Goal: Task Accomplishment & Management: Manage account settings

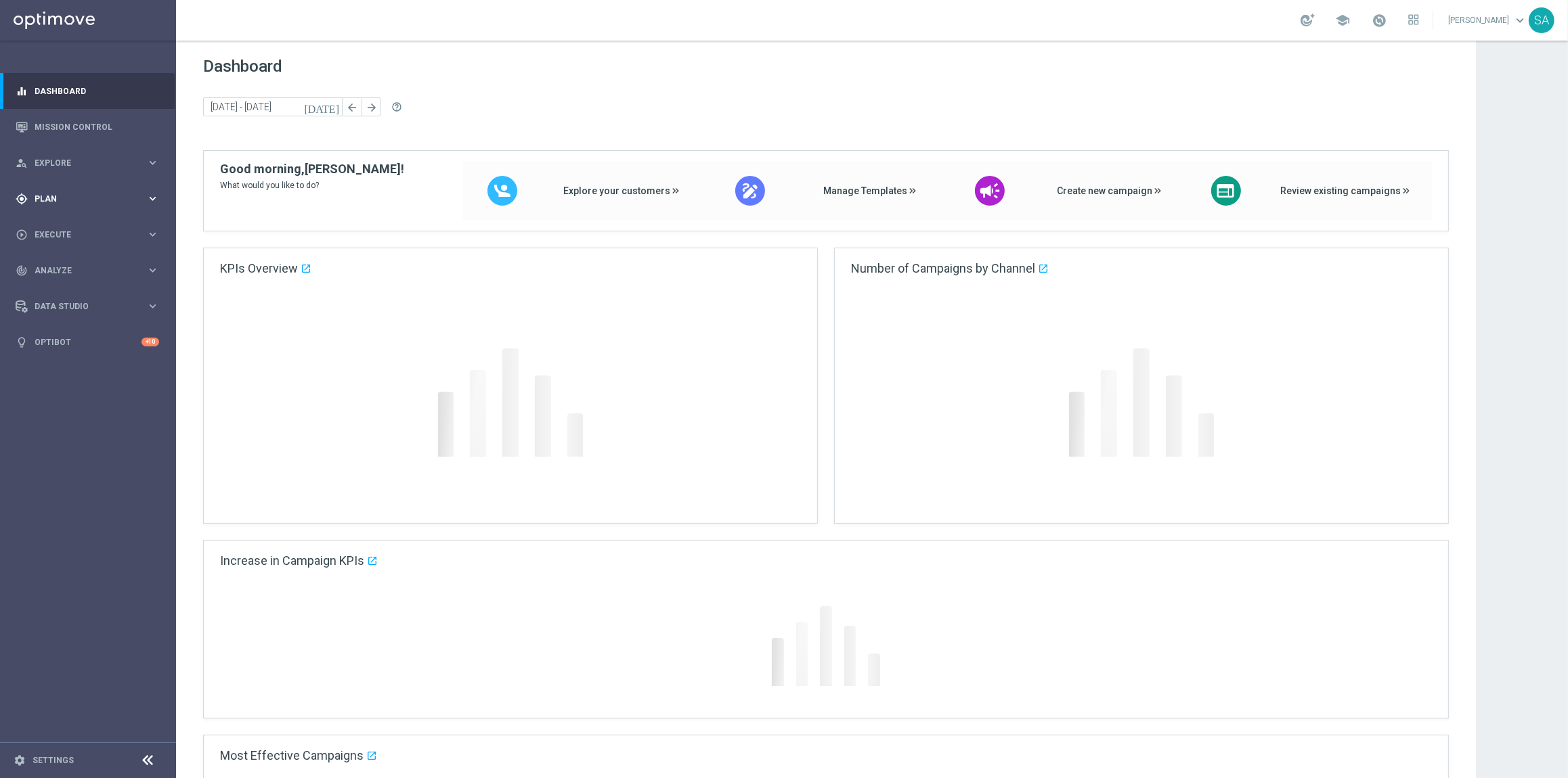
click at [83, 200] on span "Plan" at bounding box center [91, 199] width 112 height 8
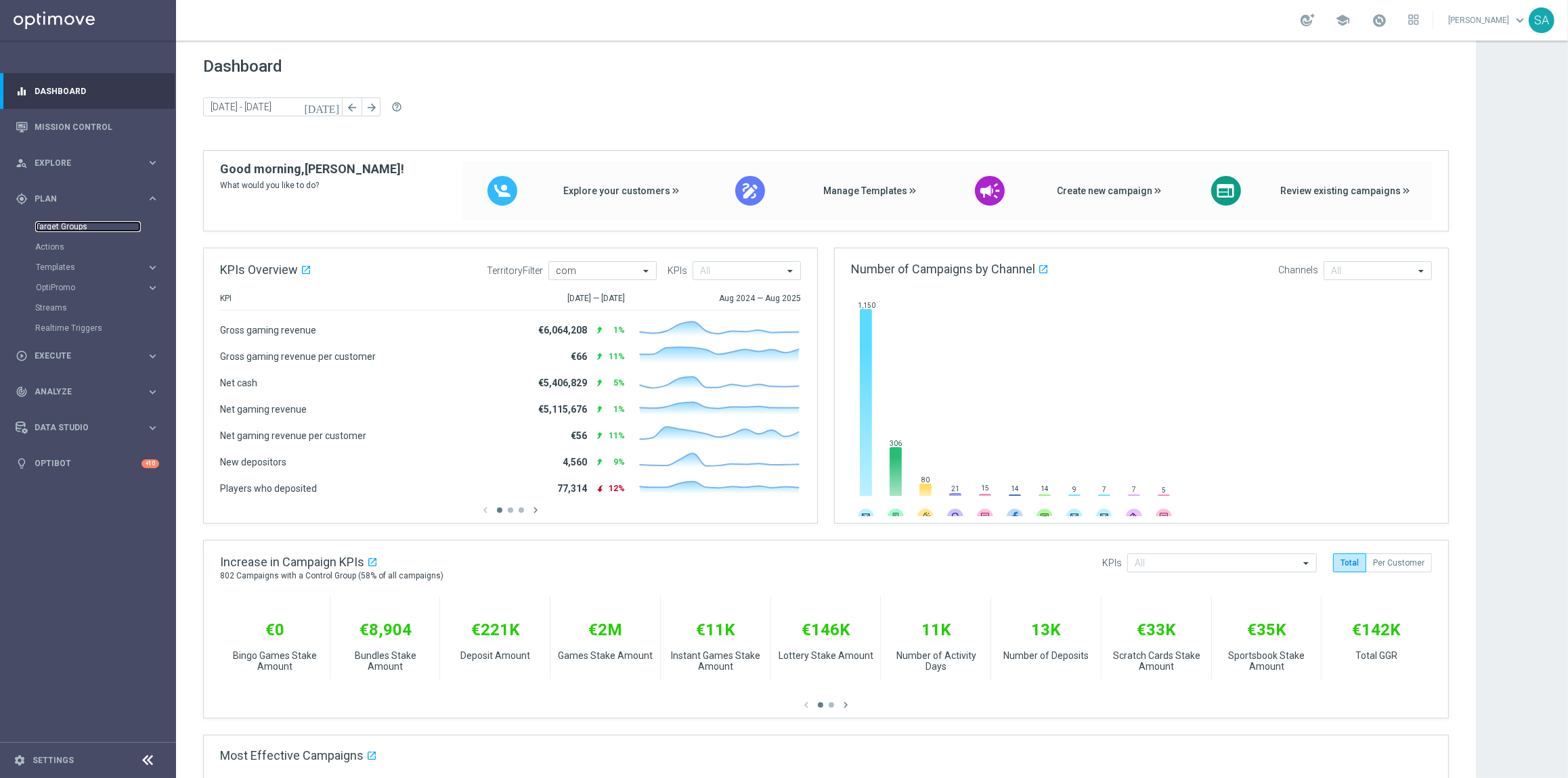
click at [80, 222] on link "Target Groups" at bounding box center [88, 226] width 106 height 11
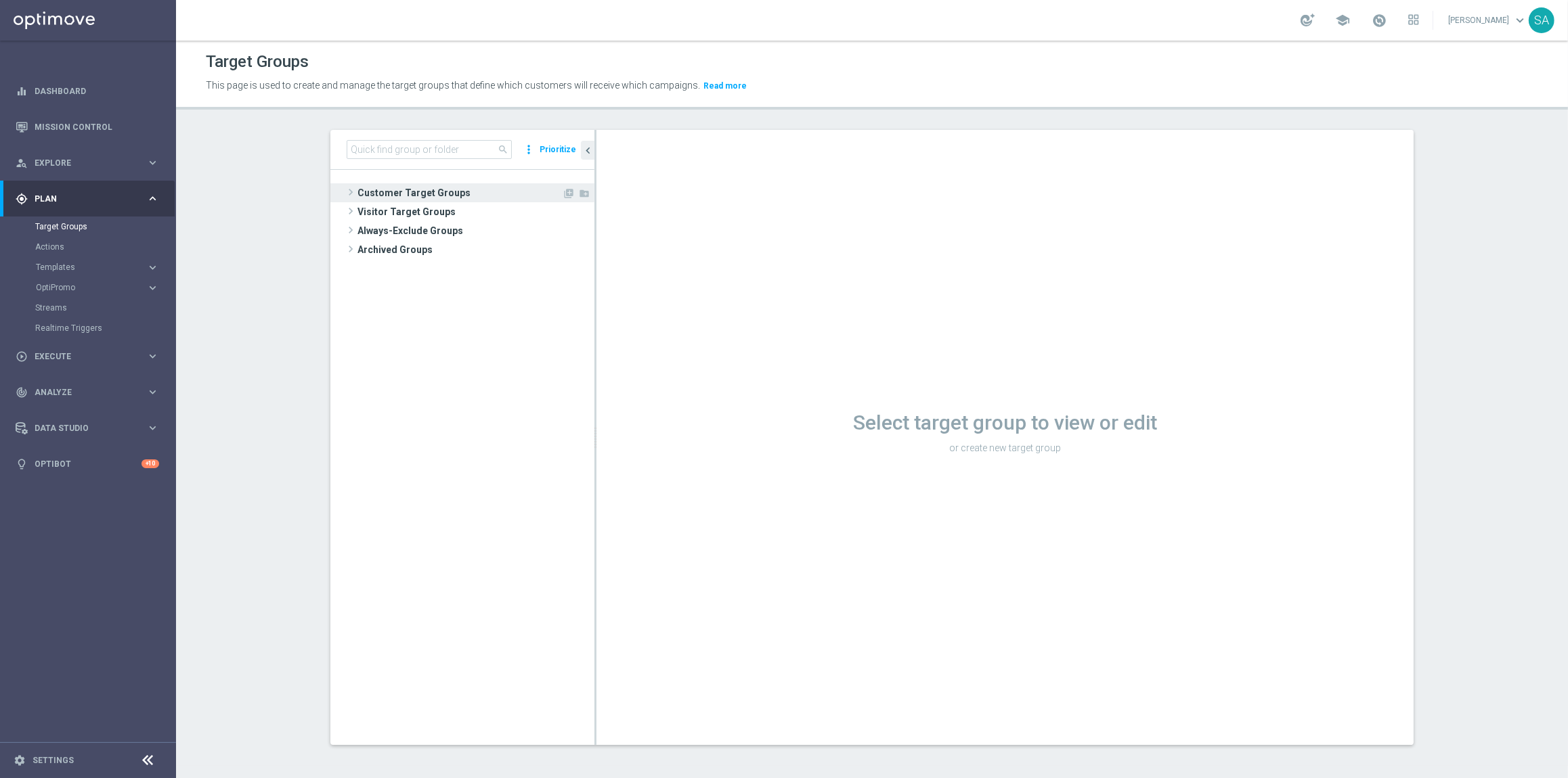
click at [355, 190] on span at bounding box center [351, 192] width 14 height 16
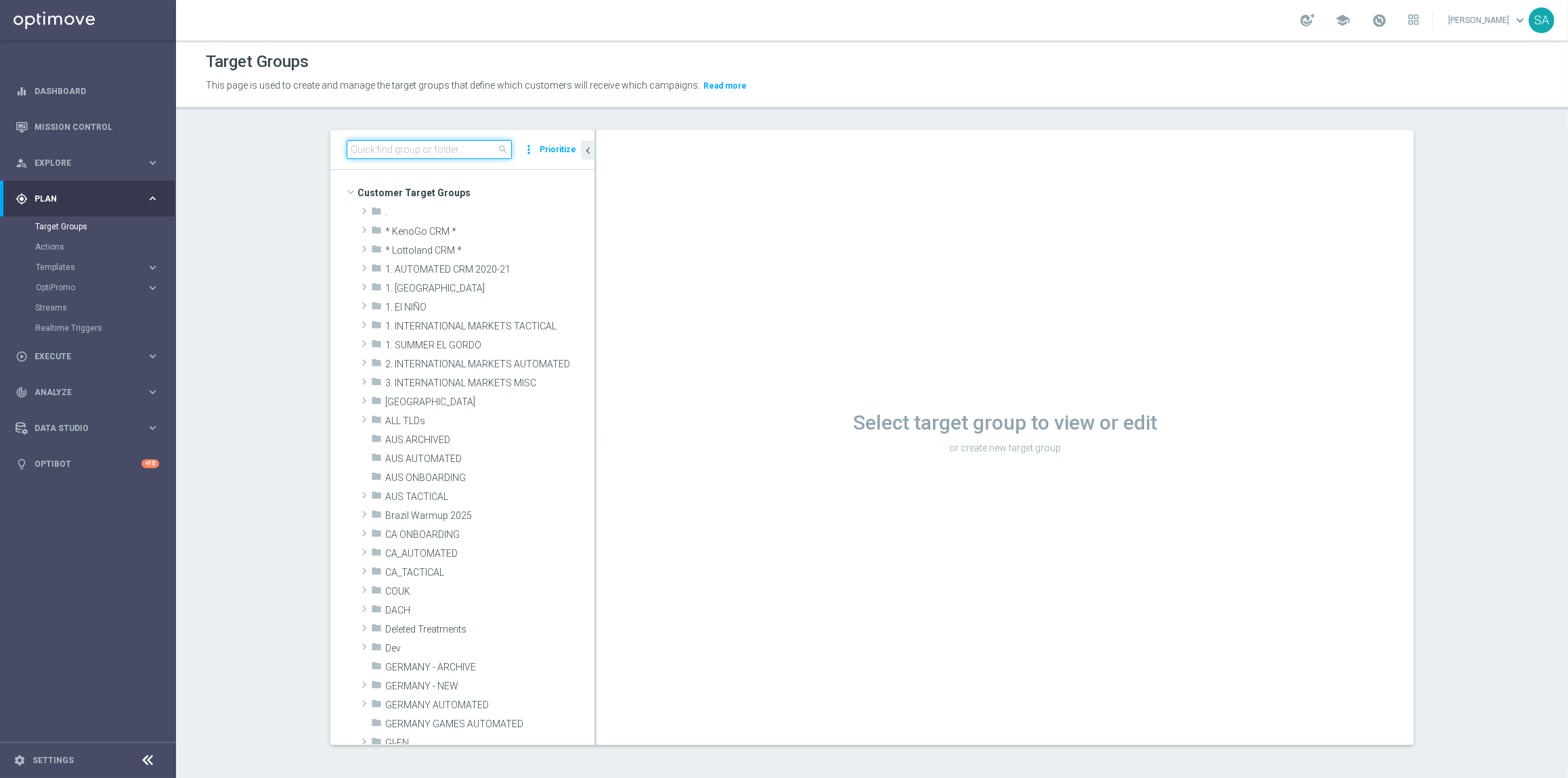
click at [379, 145] on input at bounding box center [429, 149] width 166 height 19
paste input "DEINT_GAMES_ACTIVE"
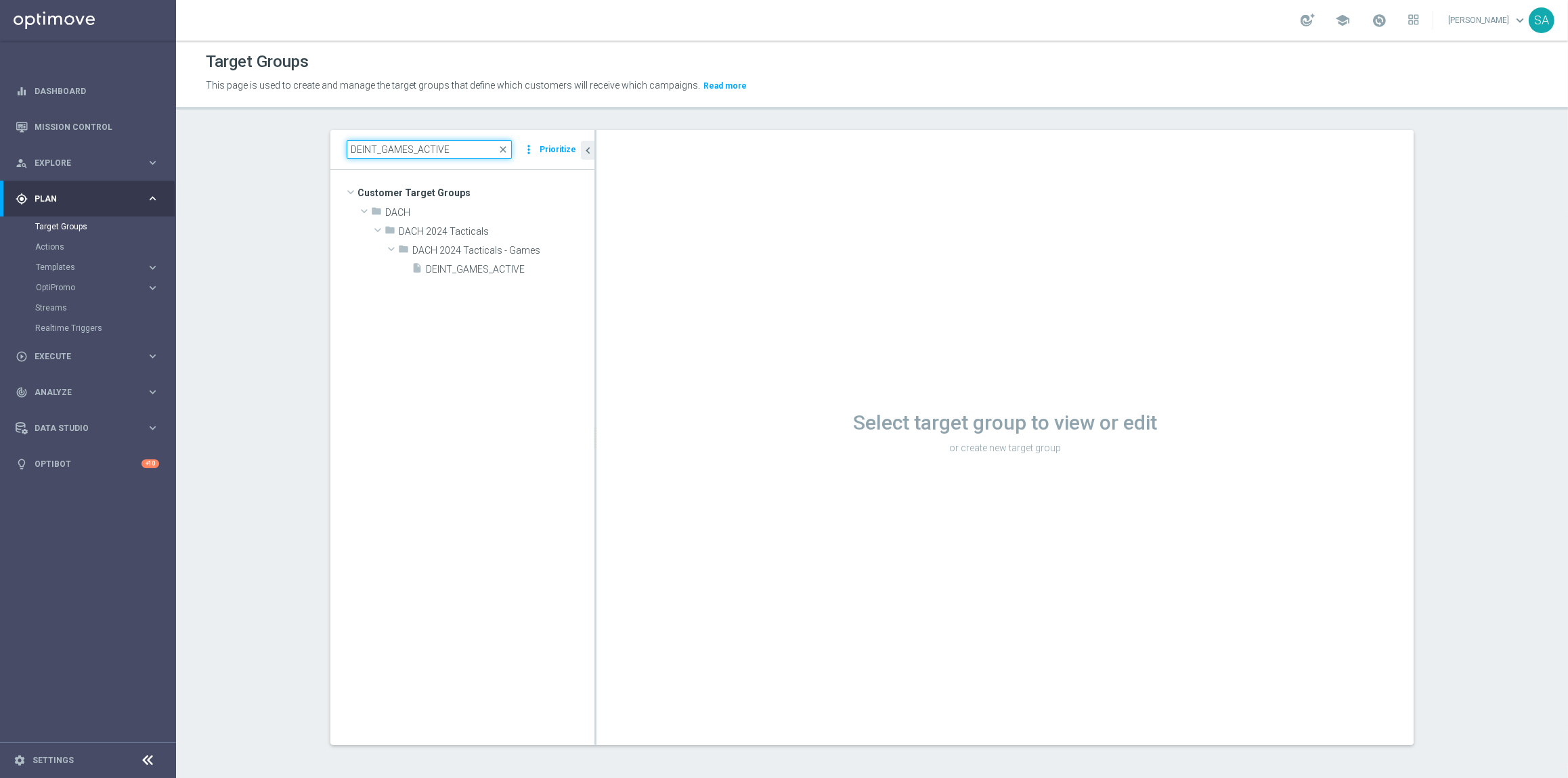
drag, startPoint x: 375, startPoint y: 148, endPoint x: 312, endPoint y: 148, distance: 63.0
click at [312, 148] on div "DEINT_GAMES_ACTIVE close more_vert Prioritize Customer Target Groups library_ad…" at bounding box center [872, 448] width 1138 height 636
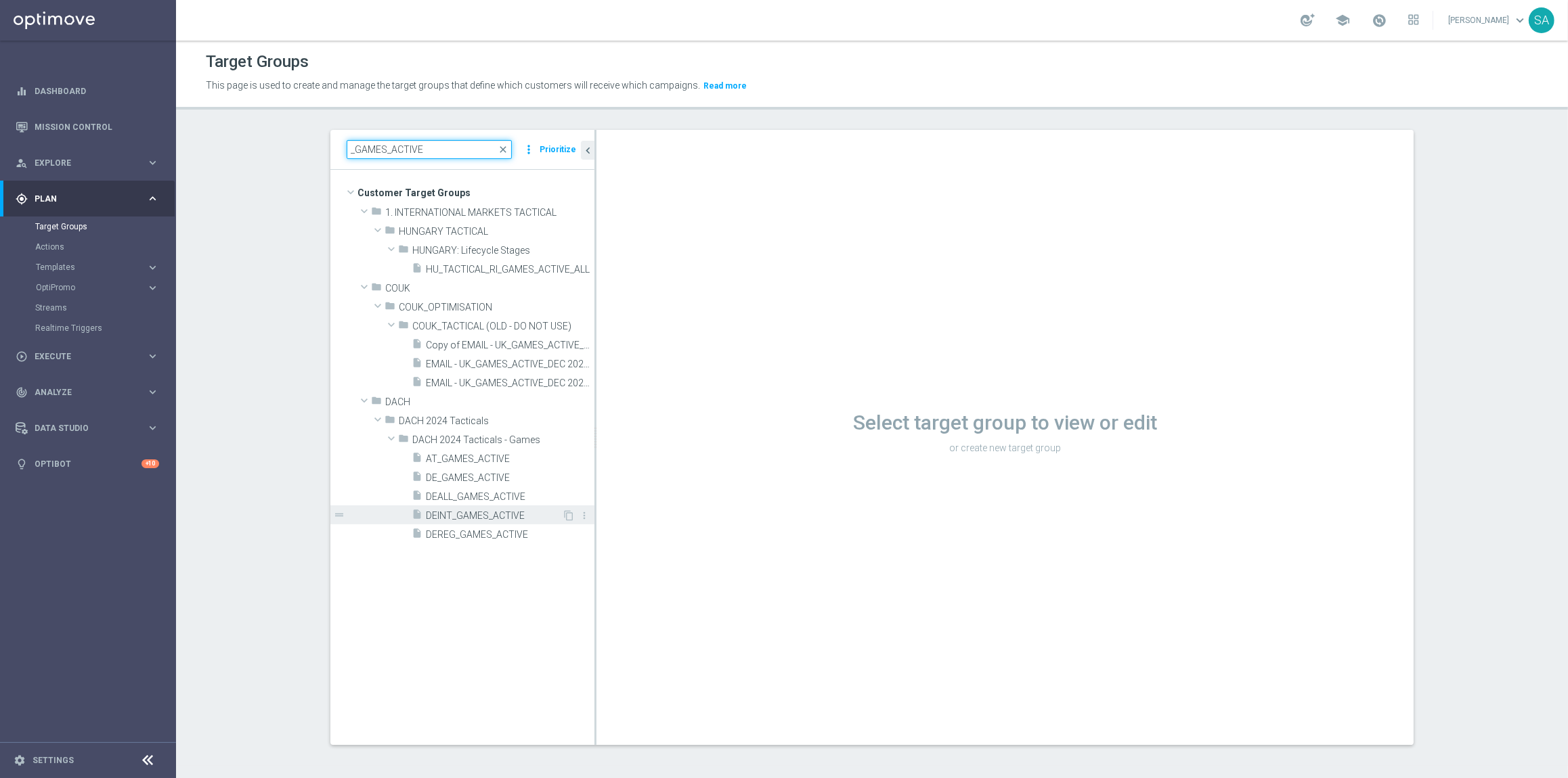
type input "_GAMES_ACTIVE"
click at [510, 510] on span "DEINT_GAMES_ACTIVE" at bounding box center [494, 516] width 136 height 11
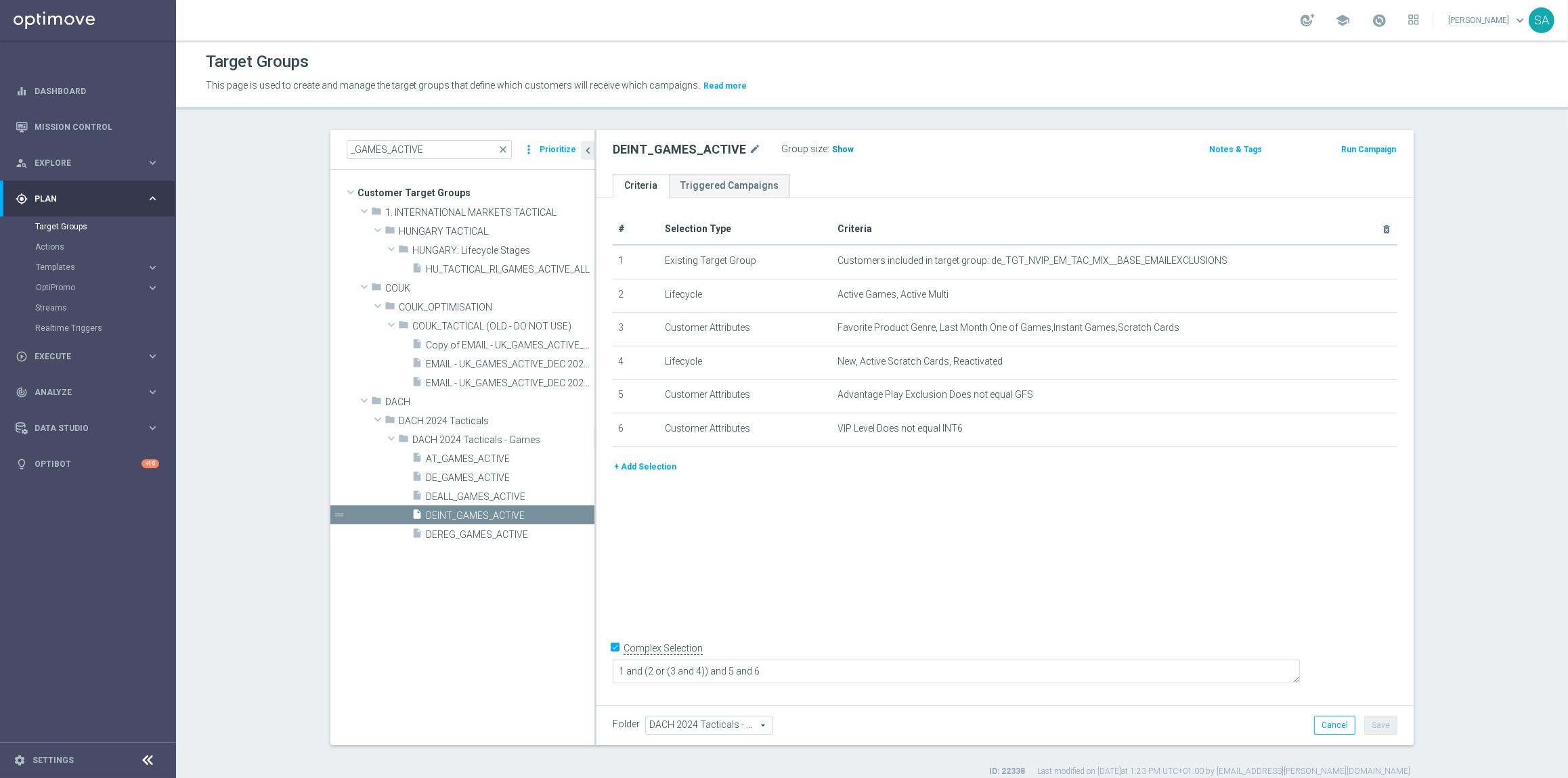
click at [840, 148] on span "Show" at bounding box center [842, 150] width 22 height 10
click at [505, 476] on span "DE_GAMES_ACTIVE" at bounding box center [494, 478] width 136 height 11
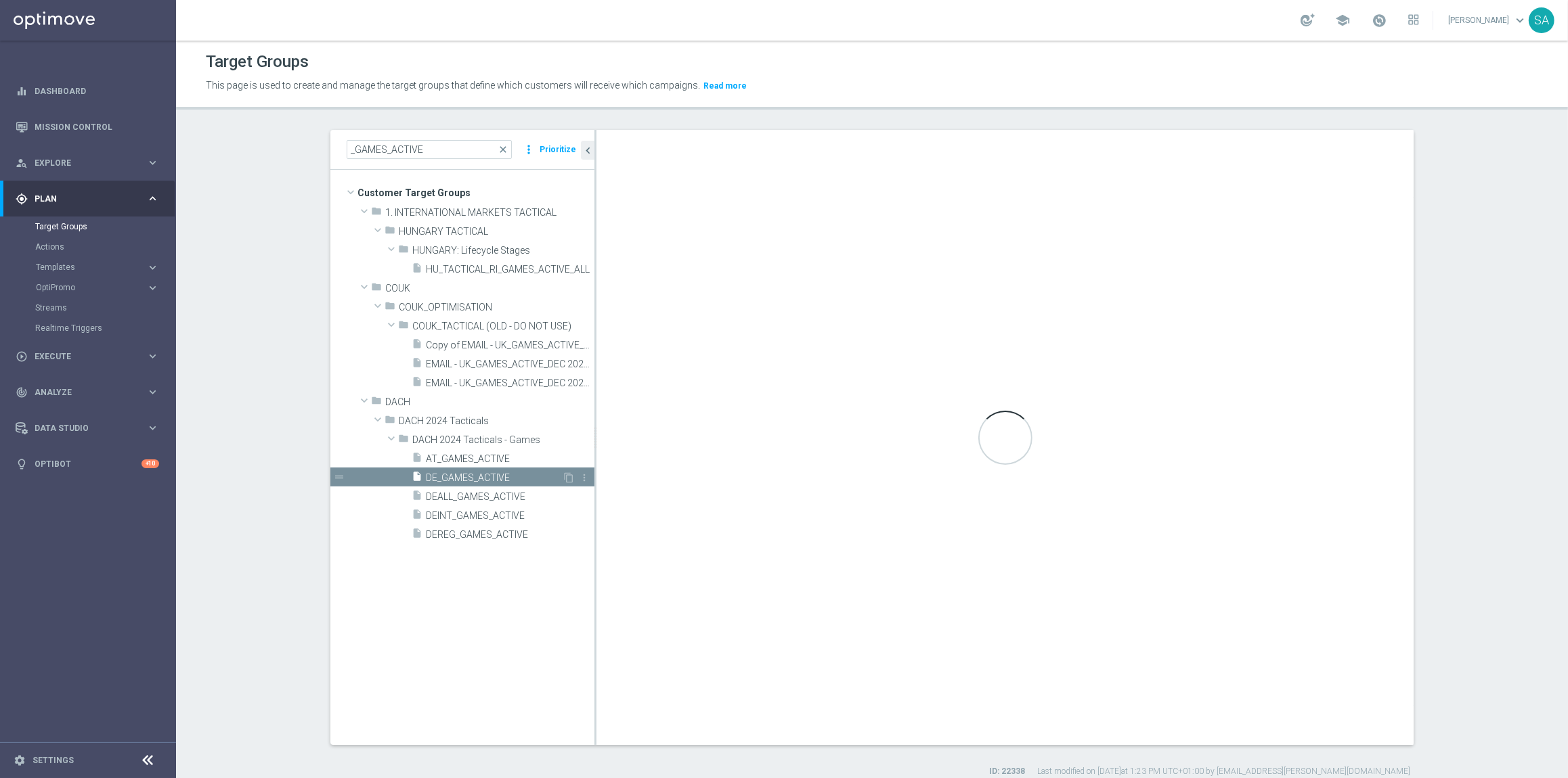
type textarea "1 and (2 or (3 and 4)) and 5"
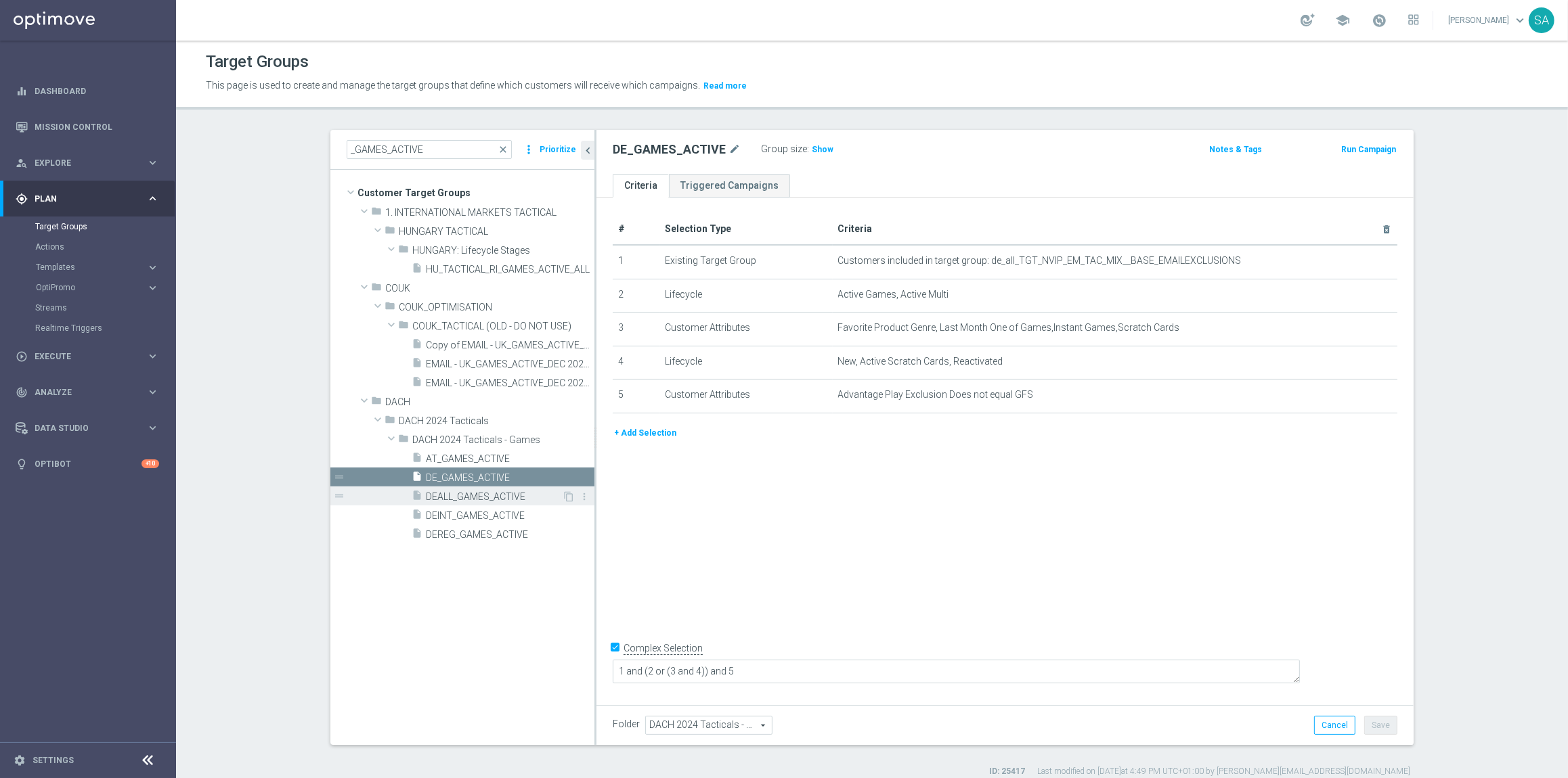
click at [509, 496] on span "DEALL_GAMES_ACTIVE" at bounding box center [494, 497] width 136 height 11
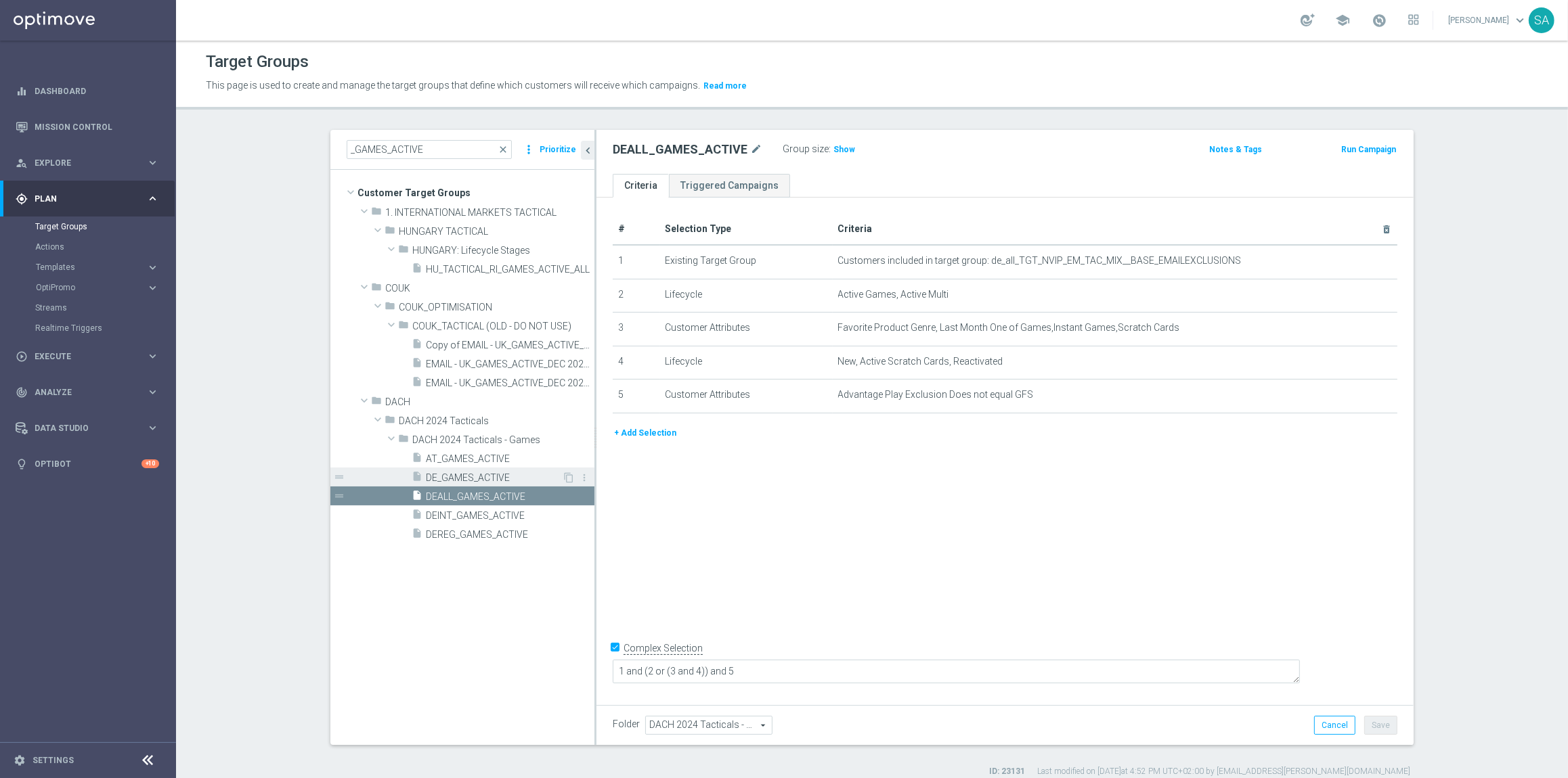
click at [498, 473] on span "DE_GAMES_ACTIVE" at bounding box center [494, 478] width 136 height 11
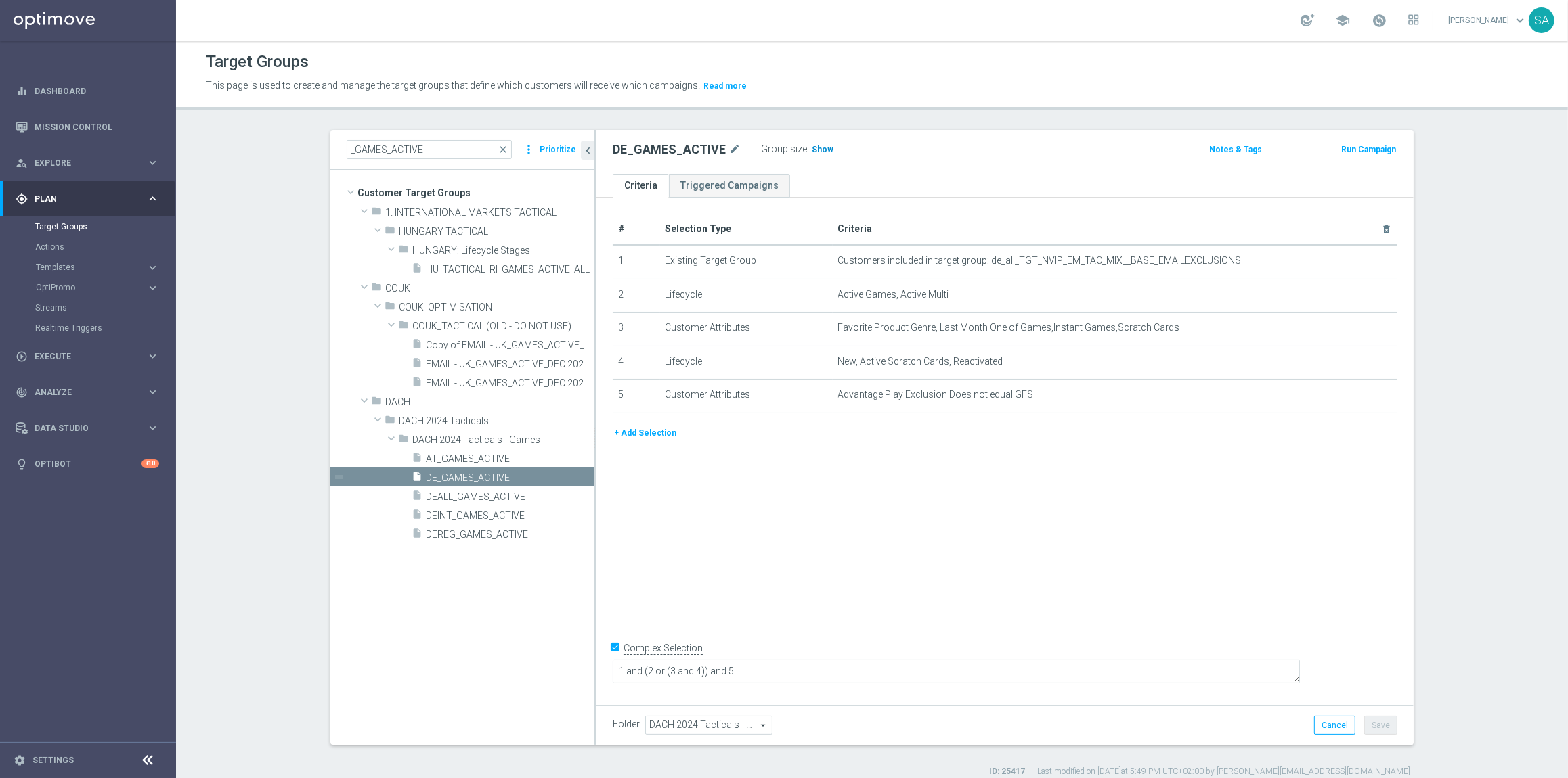
click at [816, 145] on span "Show" at bounding box center [822, 150] width 22 height 10
click at [491, 492] on span "DEALL_GAMES_ACTIVE" at bounding box center [494, 497] width 136 height 11
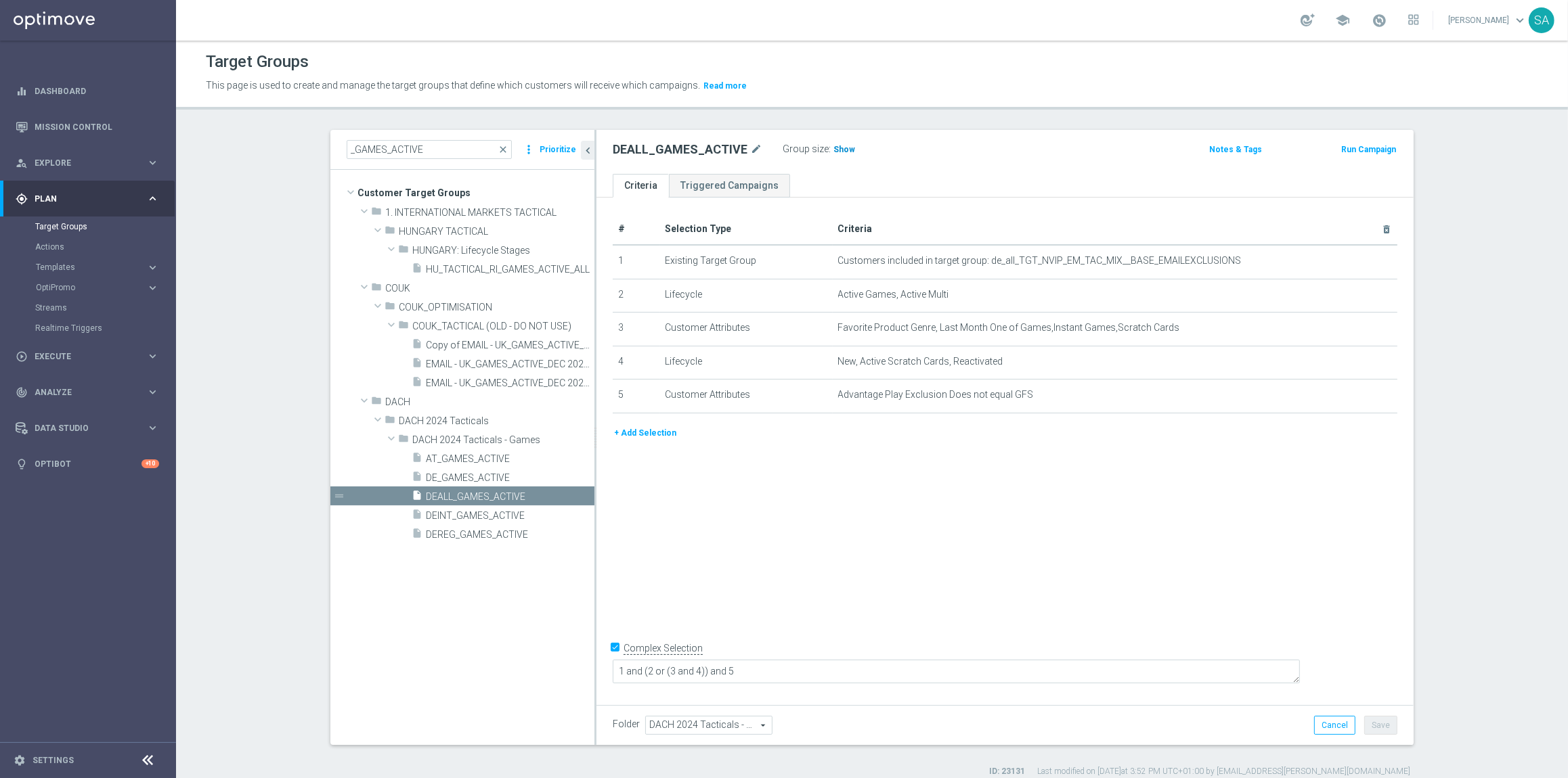
click at [842, 146] on span "Show" at bounding box center [844, 150] width 22 height 10
click at [693, 148] on h2 "DEALL_GAMES_ACTIVE" at bounding box center [680, 149] width 135 height 16
copy h2 "DEALL_GAMES_ACTIVE"
